Goal: Find specific page/section: Find specific page/section

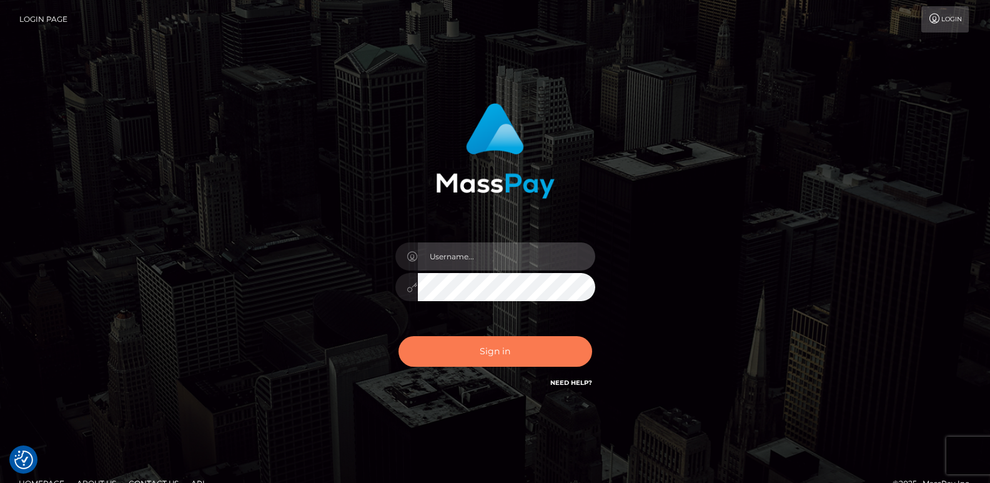
type input "ts2.es"
click at [459, 340] on button "Sign in" at bounding box center [495, 351] width 194 height 31
type input "ts2.es"
click at [469, 351] on button "Sign in" at bounding box center [495, 351] width 194 height 31
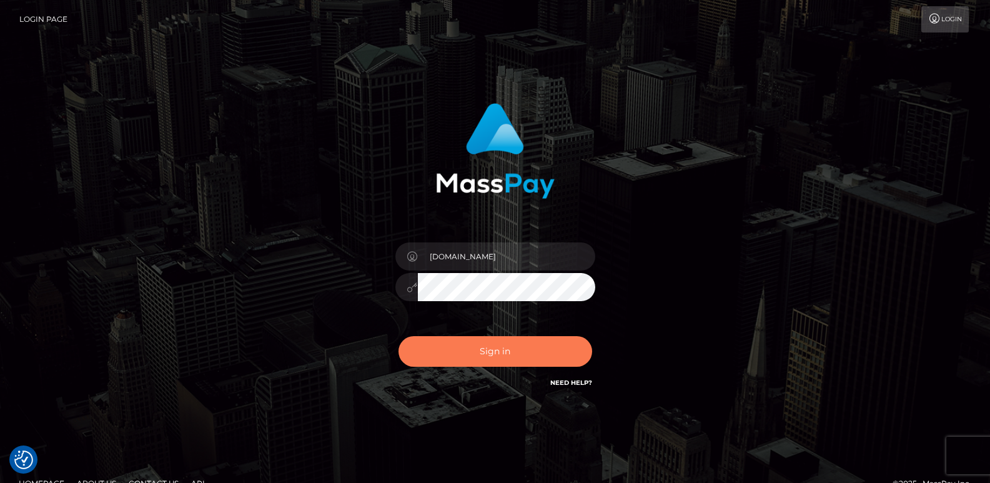
click at [470, 351] on button "Sign in" at bounding box center [495, 351] width 194 height 31
click at [475, 352] on button "Sign in" at bounding box center [495, 351] width 194 height 31
click at [476, 347] on button "Sign in" at bounding box center [495, 351] width 194 height 31
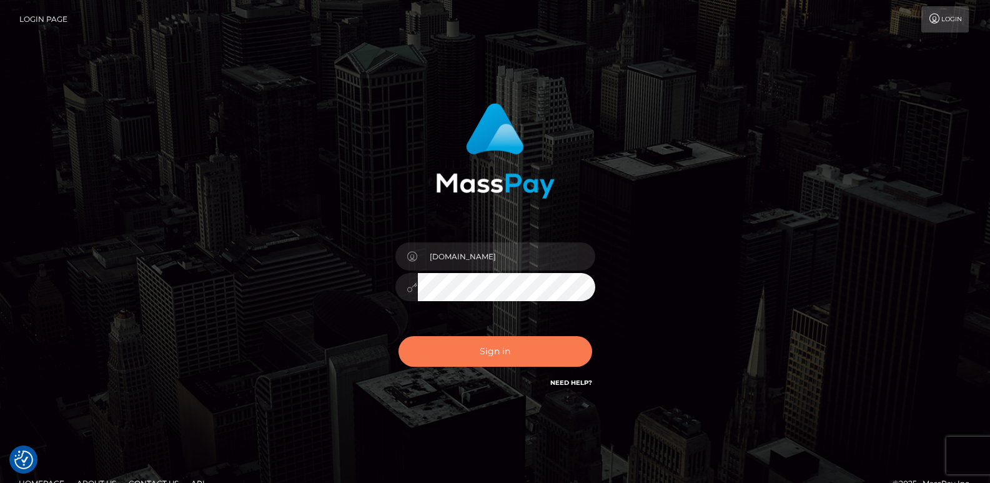
click at [481, 347] on button "Sign in" at bounding box center [495, 351] width 194 height 31
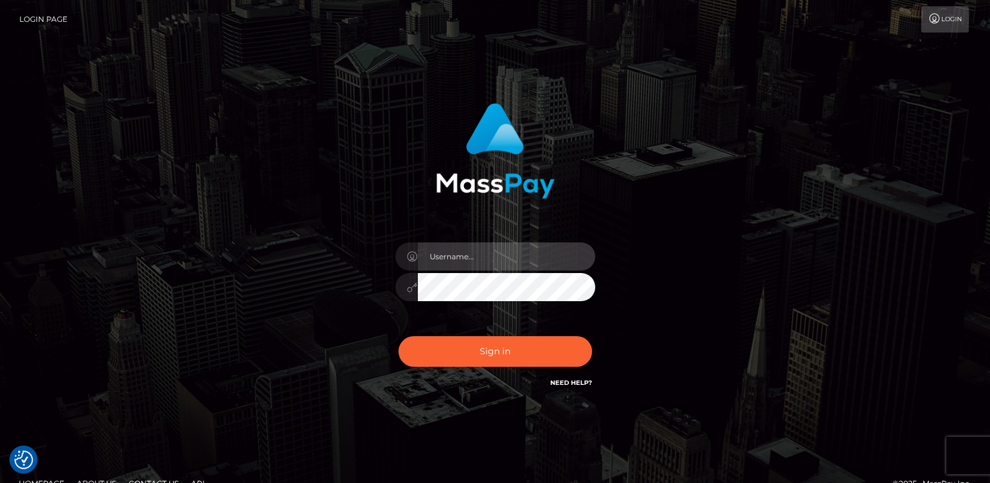
type input "ts2.es"
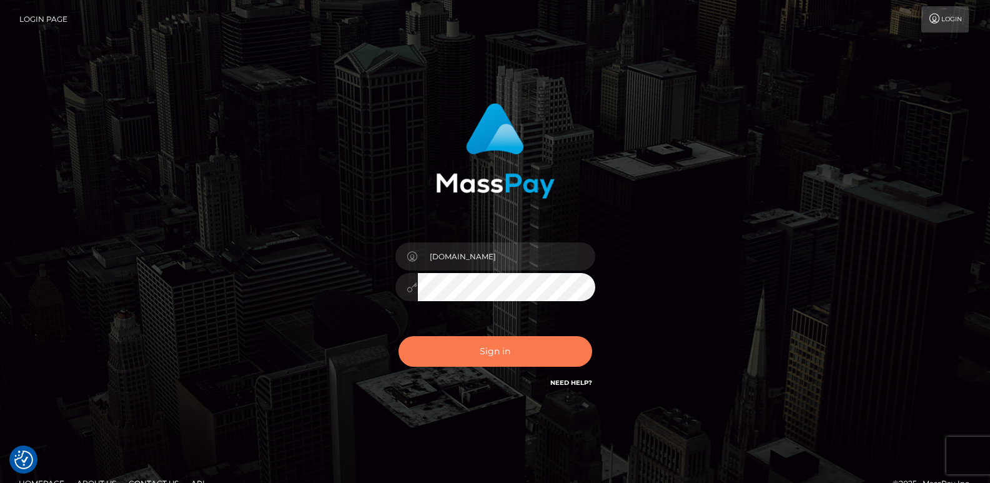
click at [481, 347] on button "Sign in" at bounding box center [495, 351] width 194 height 31
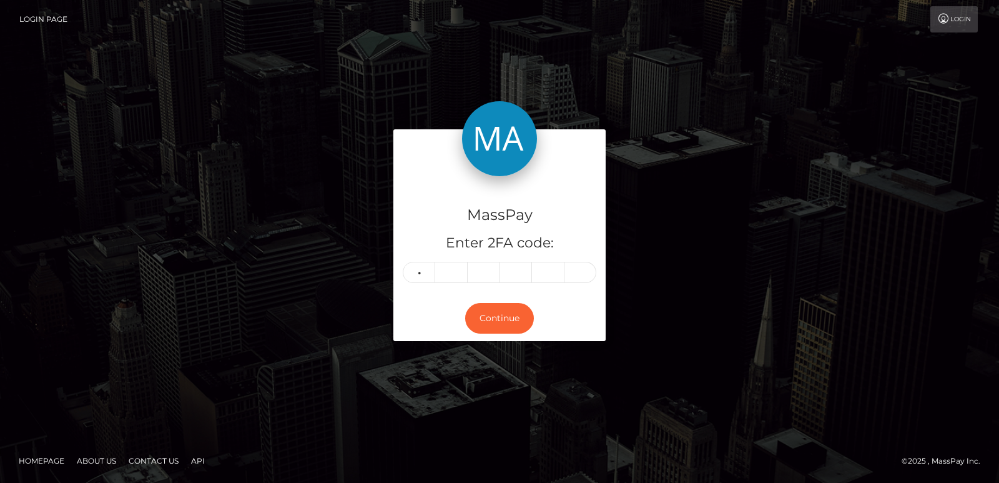
type input "0"
type input "5"
type input "6"
type input "9"
type input "5"
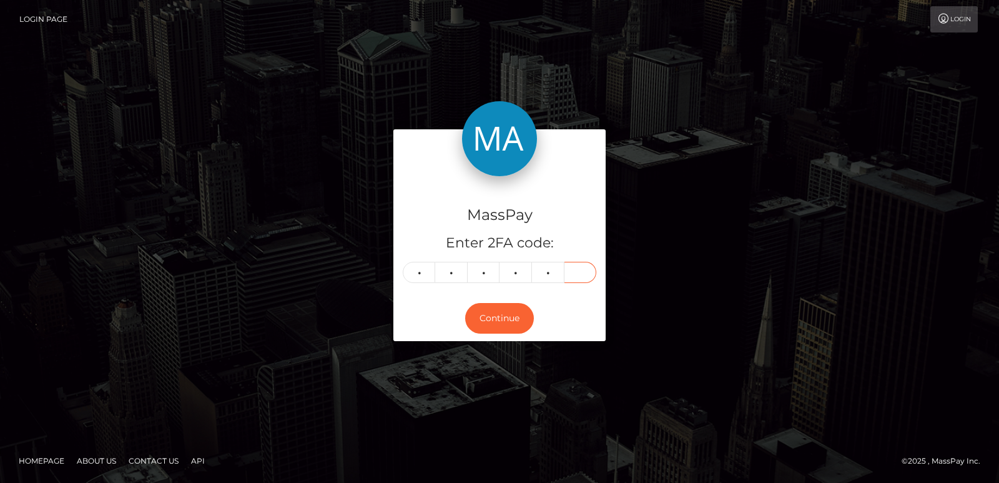
type input "4"
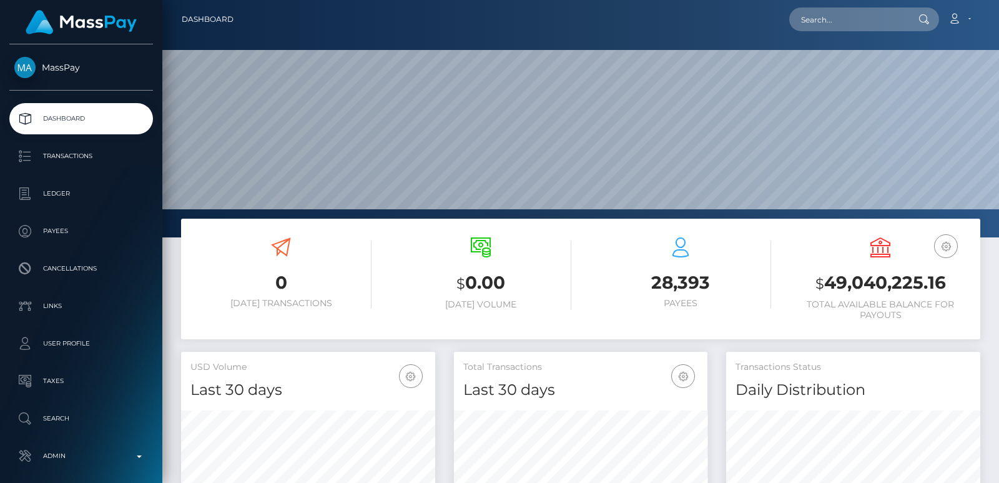
scroll to position [222, 254]
click at [835, 12] on input "text" at bounding box center [847, 19] width 117 height 24
paste input "[EMAIL_ADDRESS][DOMAIN_NAME]"
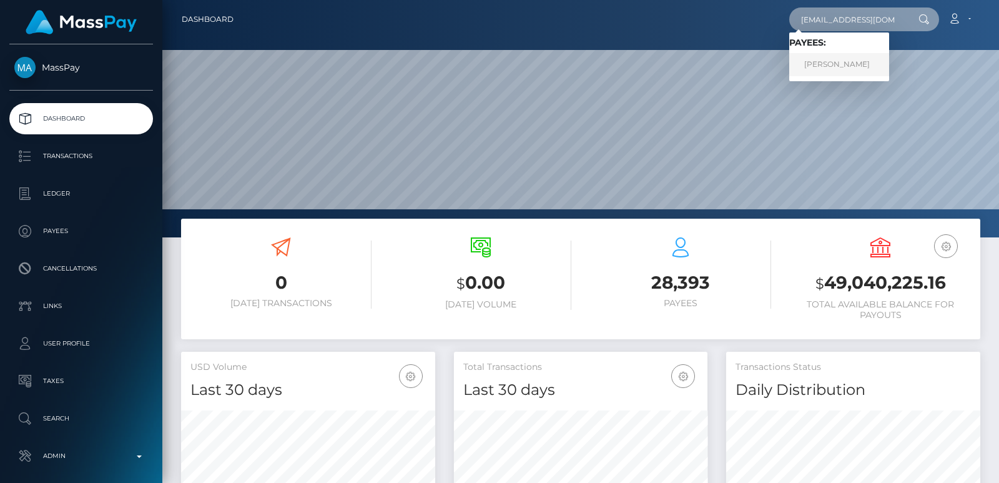
type input "[EMAIL_ADDRESS][DOMAIN_NAME]"
click at [837, 69] on link "[PERSON_NAME]" at bounding box center [839, 64] width 100 height 23
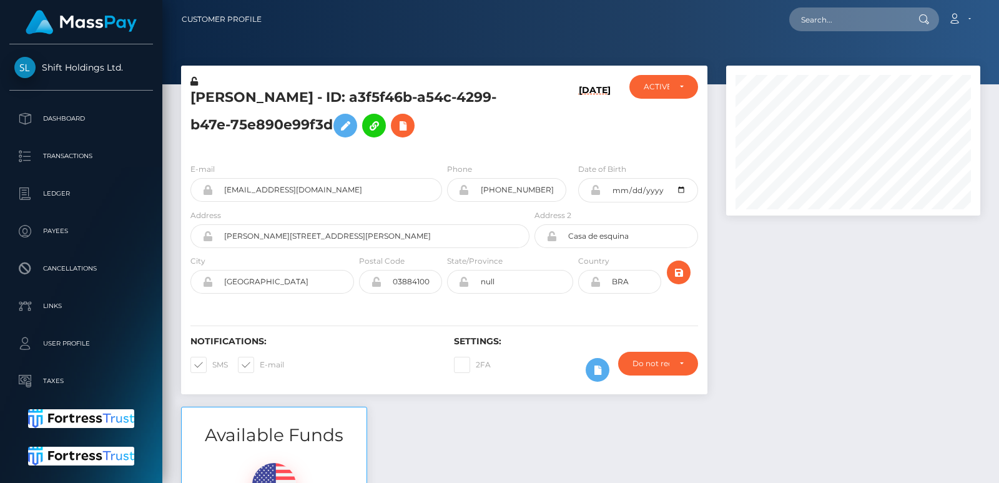
scroll to position [150, 254]
click at [843, 17] on input "text" at bounding box center [847, 19] width 117 height 24
paste input "[EMAIL_ADDRESS][DOMAIN_NAME]"
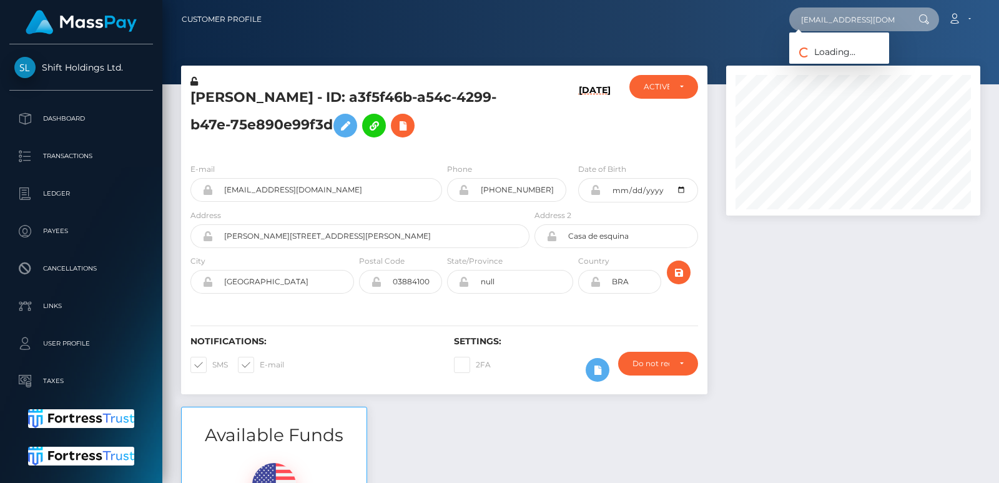
click at [843, 17] on input "[EMAIL_ADDRESS][DOMAIN_NAME]" at bounding box center [847, 19] width 117 height 24
type input "[EMAIL_ADDRESS][DOMAIN_NAME]"
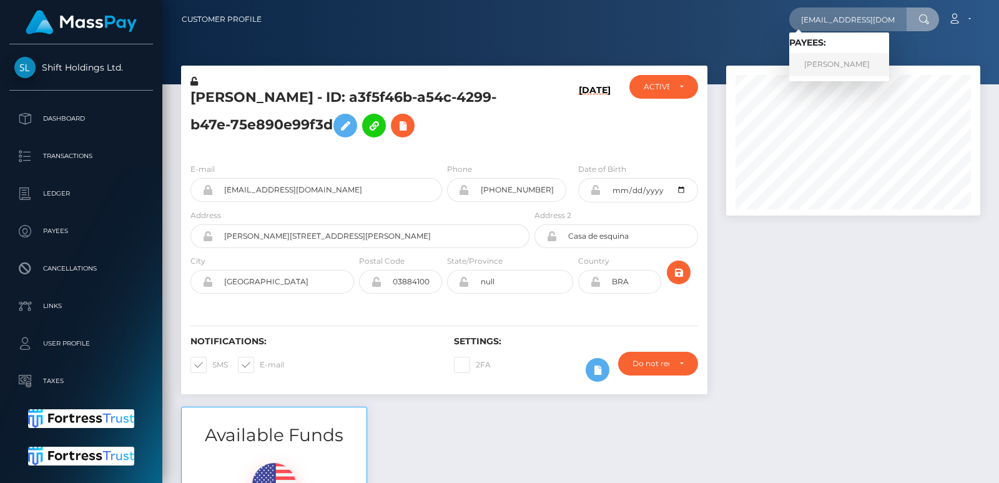
click at [847, 57] on link "Guilherme Pescuma" at bounding box center [839, 64] width 100 height 23
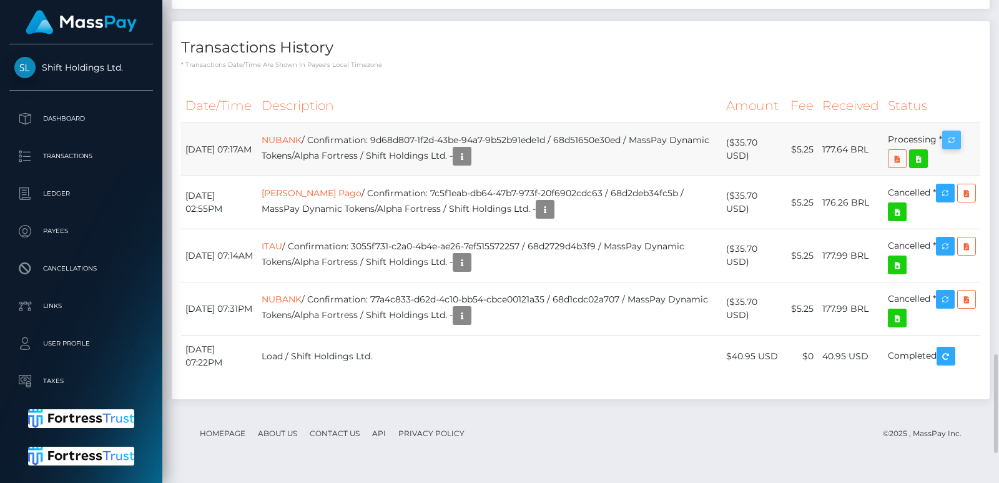
scroll to position [150, 254]
click at [952, 148] on icon "button" at bounding box center [951, 140] width 15 height 16
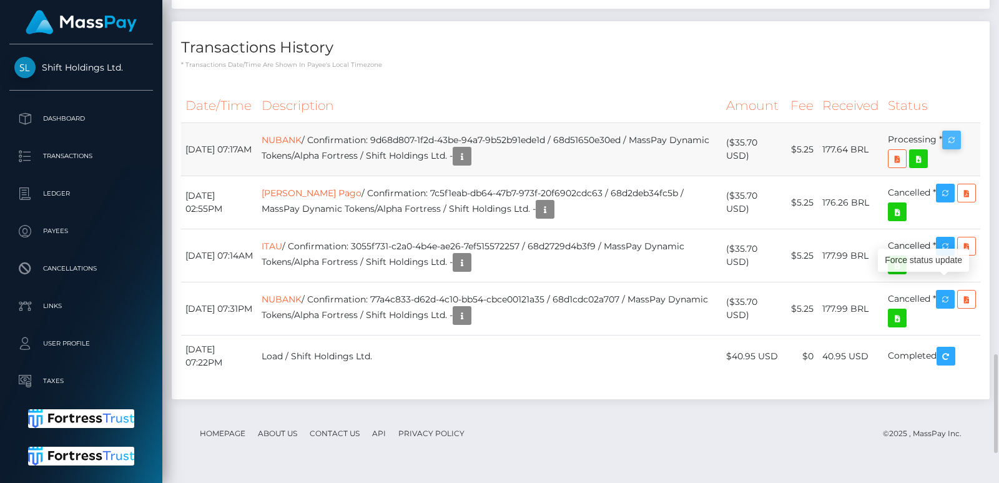
click at [952, 148] on icon "button" at bounding box center [951, 140] width 15 height 16
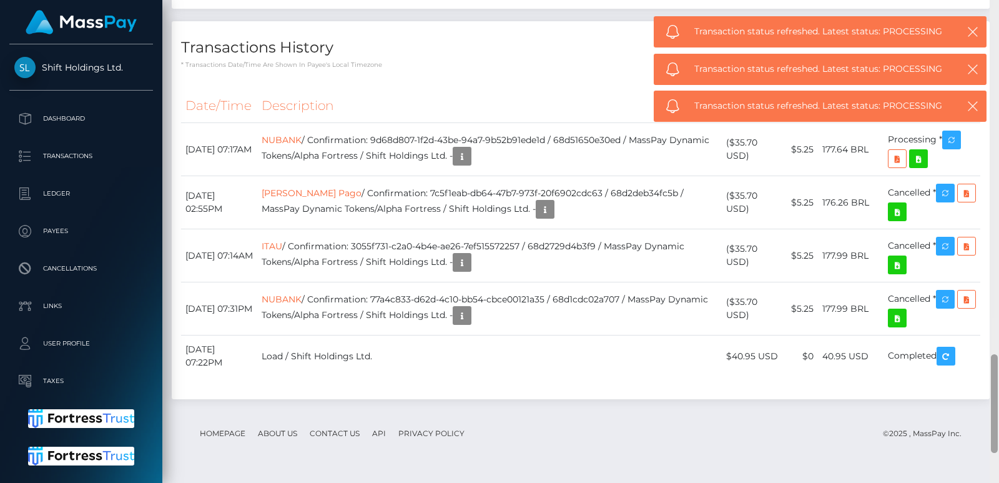
scroll to position [1241, 0]
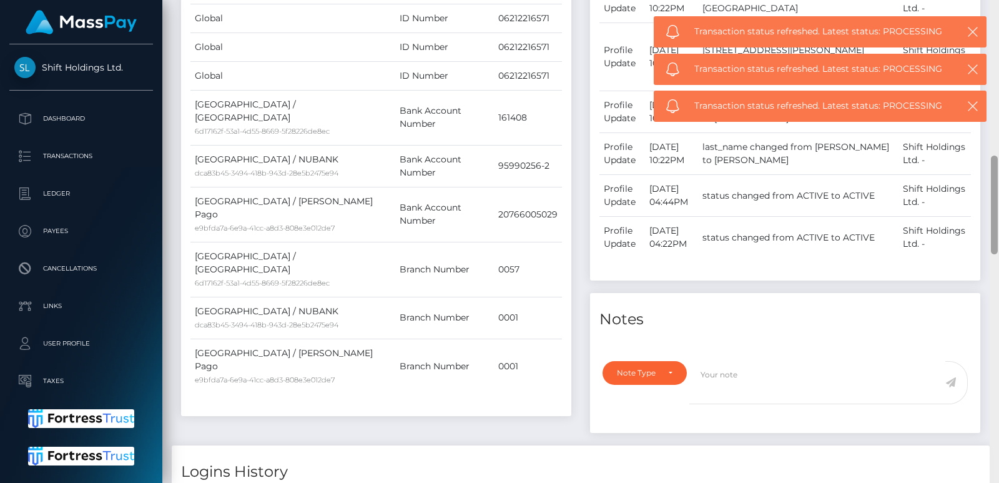
click at [991, 57] on div at bounding box center [994, 241] width 9 height 483
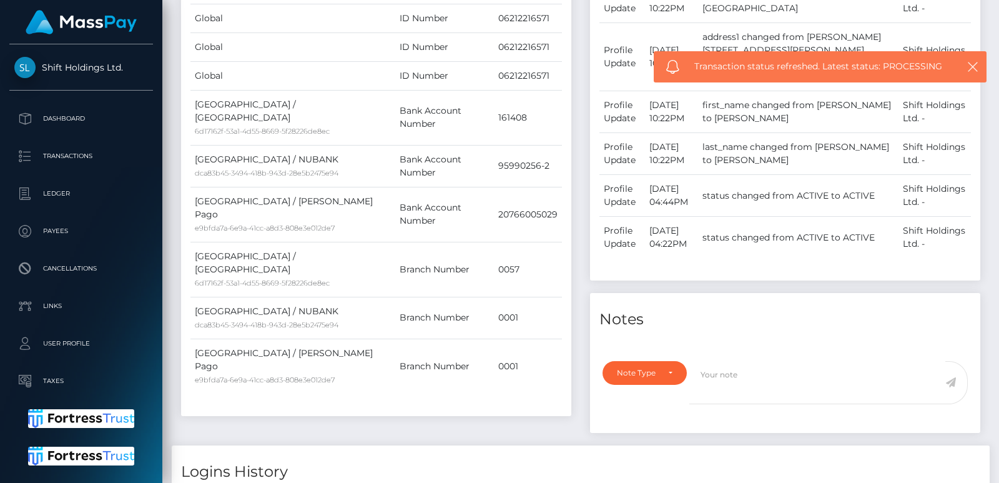
scroll to position [275, 0]
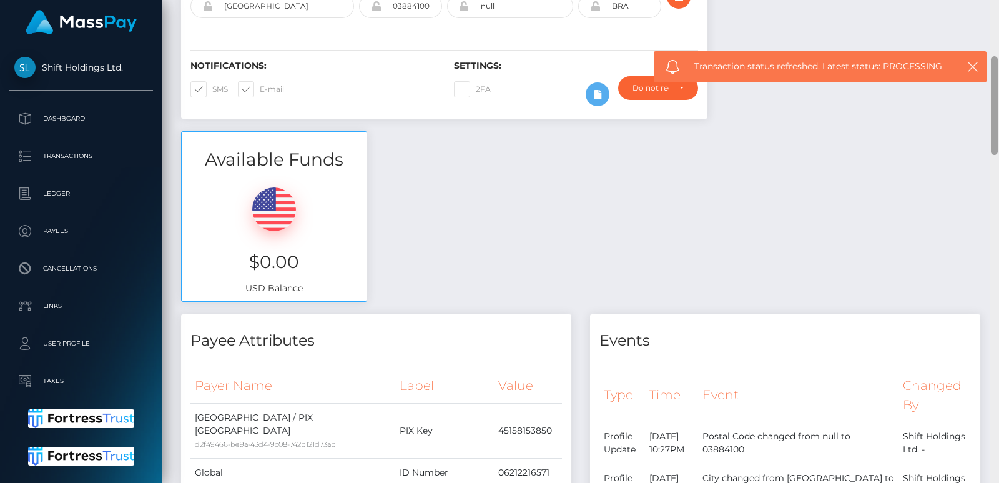
click at [995, 53] on div at bounding box center [994, 241] width 9 height 483
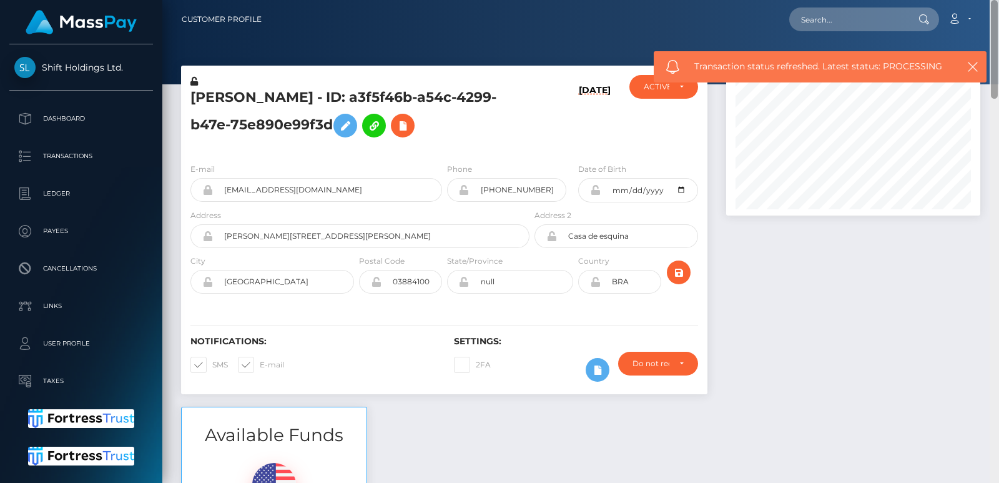
click at [995, 34] on div "Customer Profile Loading... Loading..." at bounding box center [580, 241] width 837 height 483
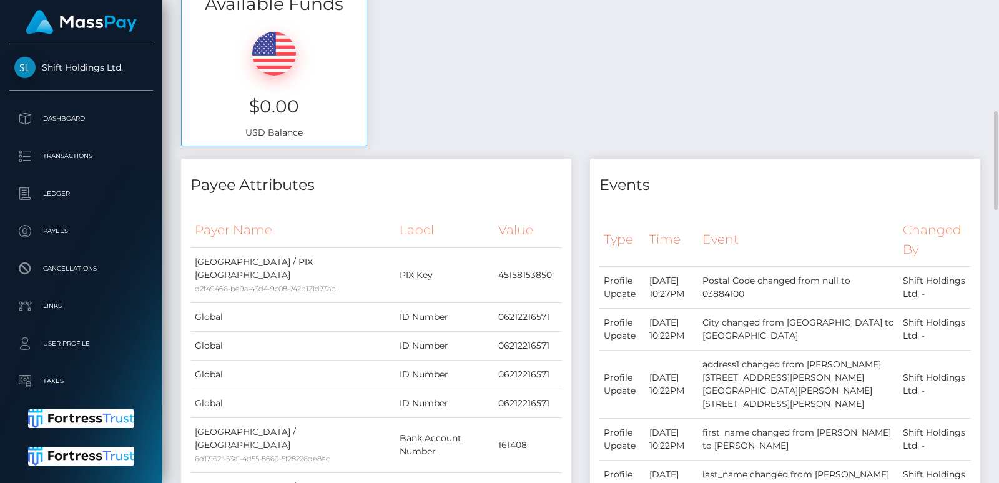
scroll to position [450, 0]
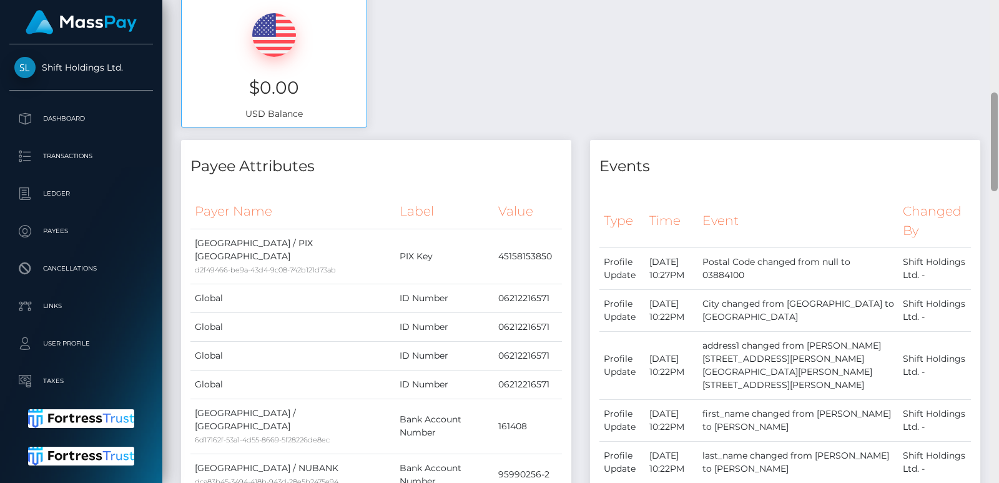
click at [990, 18] on div "Customer Profile Loading... Loading..." at bounding box center [580, 241] width 837 height 483
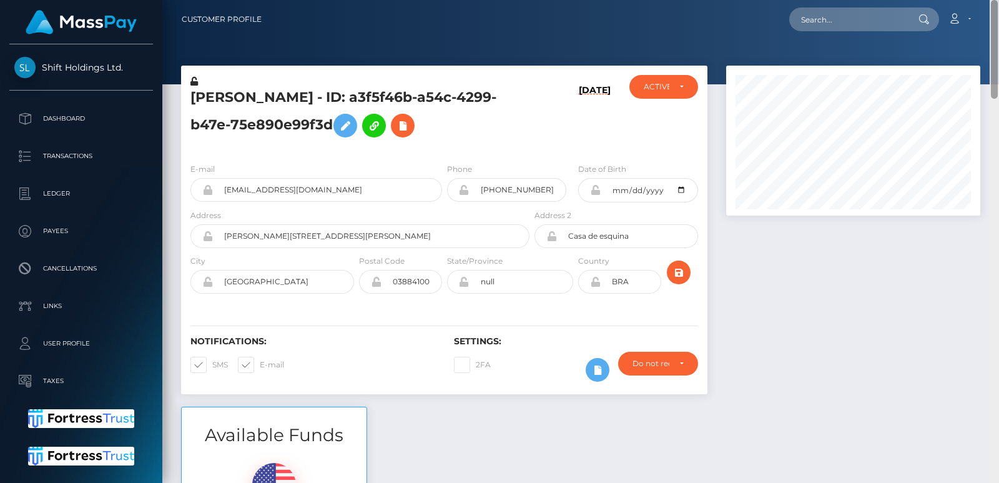
click at [990, 18] on nav "Customer Profile Loading... Loading... Account" at bounding box center [580, 19] width 837 height 39
click at [881, 19] on input "text" at bounding box center [847, 19] width 117 height 24
paste input "[EMAIL_ADDRESS][DOMAIN_NAME]"
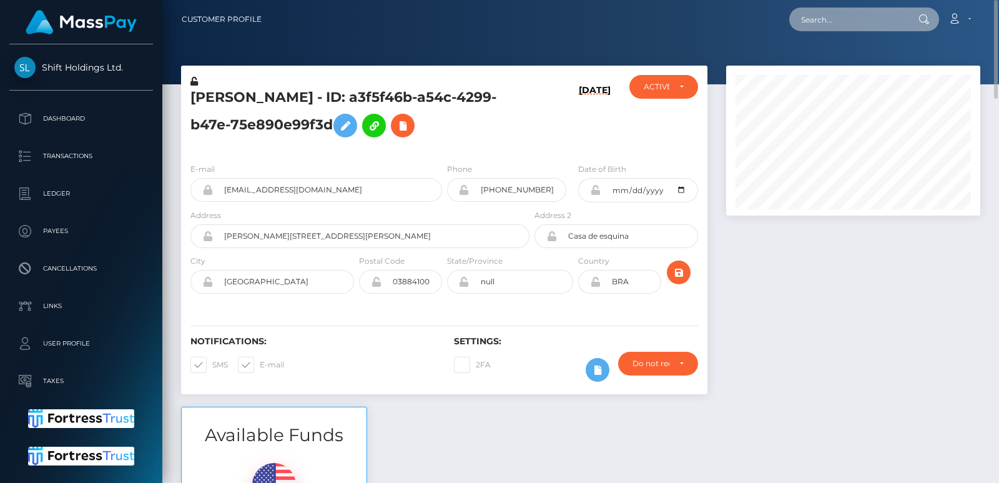
type input "[EMAIL_ADDRESS][DOMAIN_NAME]"
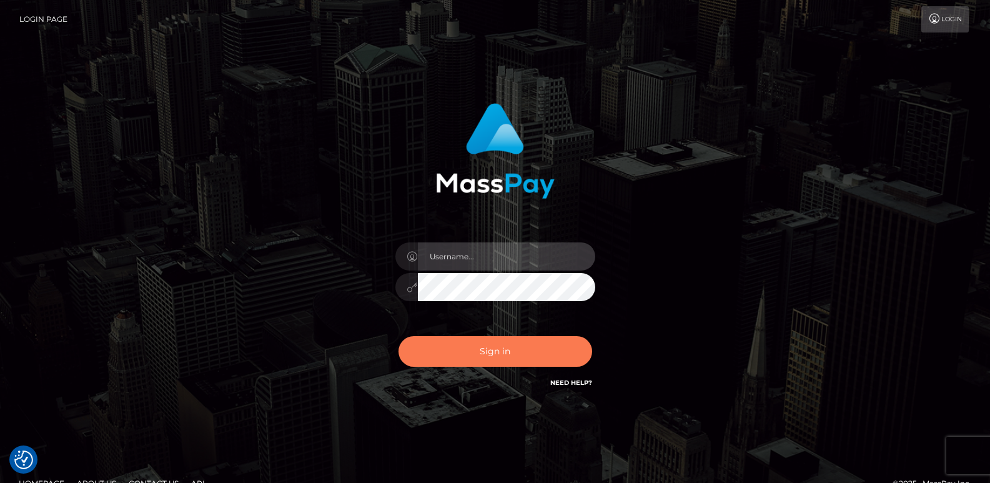
type input "ts2.es"
click at [488, 354] on button "Sign in" at bounding box center [495, 351] width 194 height 31
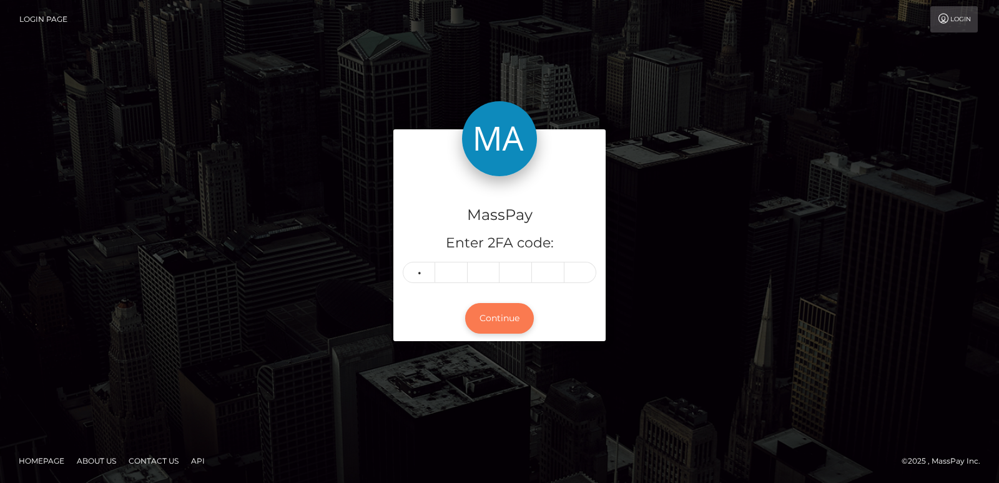
type input "8"
type input "7"
type input "8"
type input "5"
type input "8"
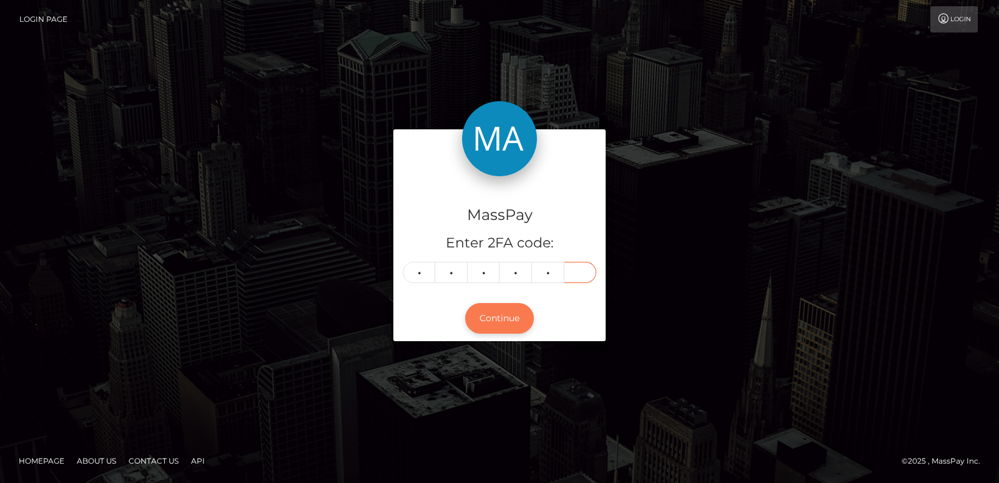
type input "8"
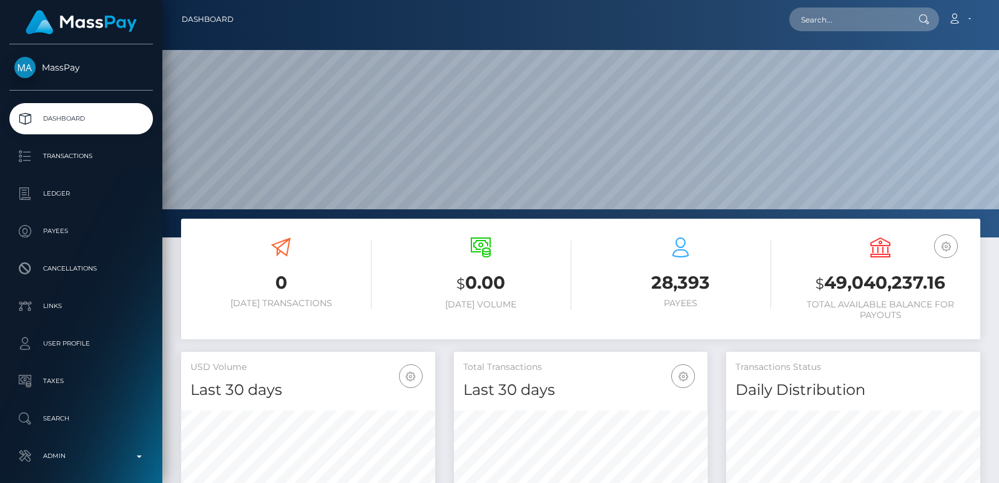
scroll to position [222, 254]
click at [812, 21] on input "text" at bounding box center [847, 19] width 117 height 24
paste input "jrae221988@gmail.com"
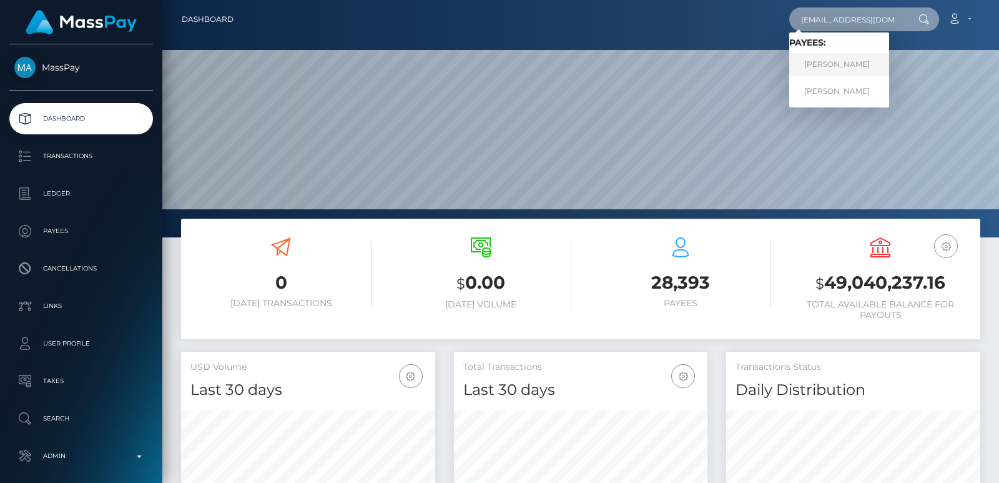
type input "jrae221988@gmail.com"
click at [855, 69] on link "Julia Rae Grimsley" at bounding box center [839, 64] width 100 height 23
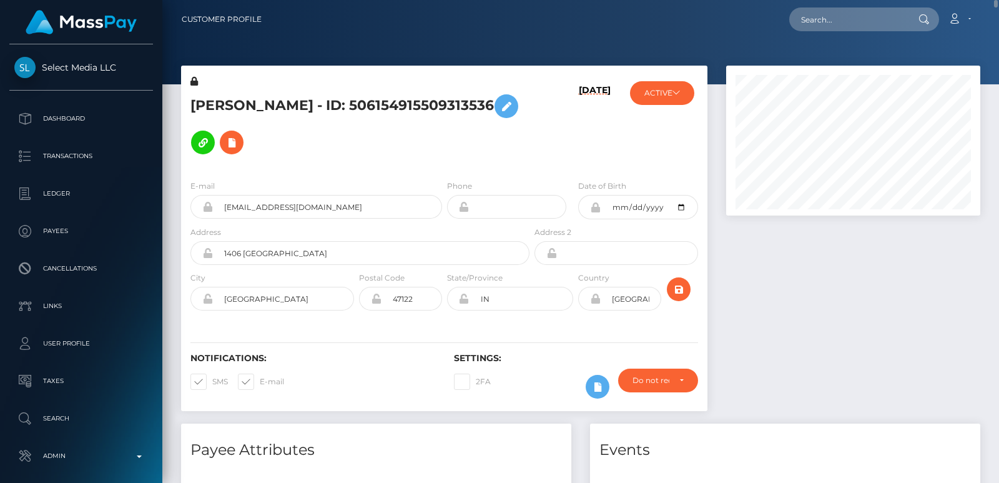
click at [206, 102] on h5 "[PERSON_NAME] - ID: 506154915509313536" at bounding box center [356, 124] width 332 height 72
copy h5 "[PERSON_NAME]"
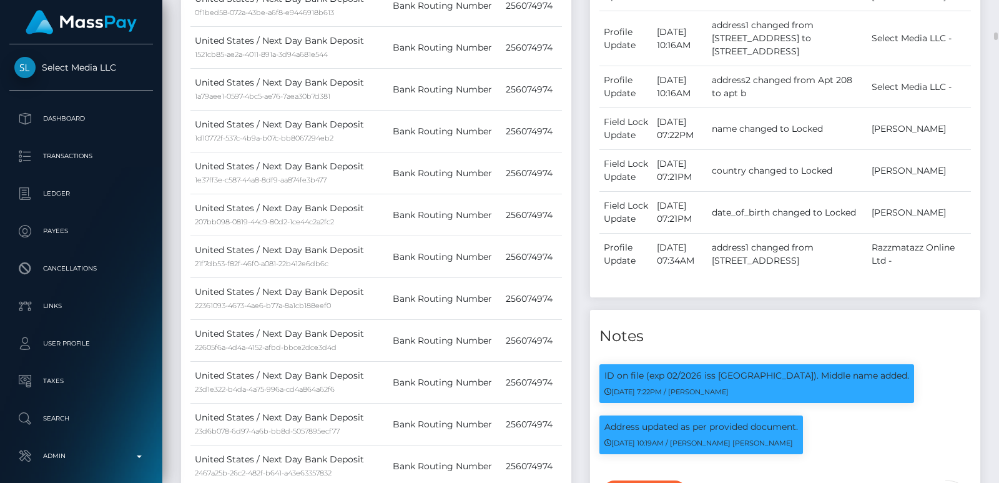
scroll to position [880, 0]
